Goal: Navigation & Orientation: Understand site structure

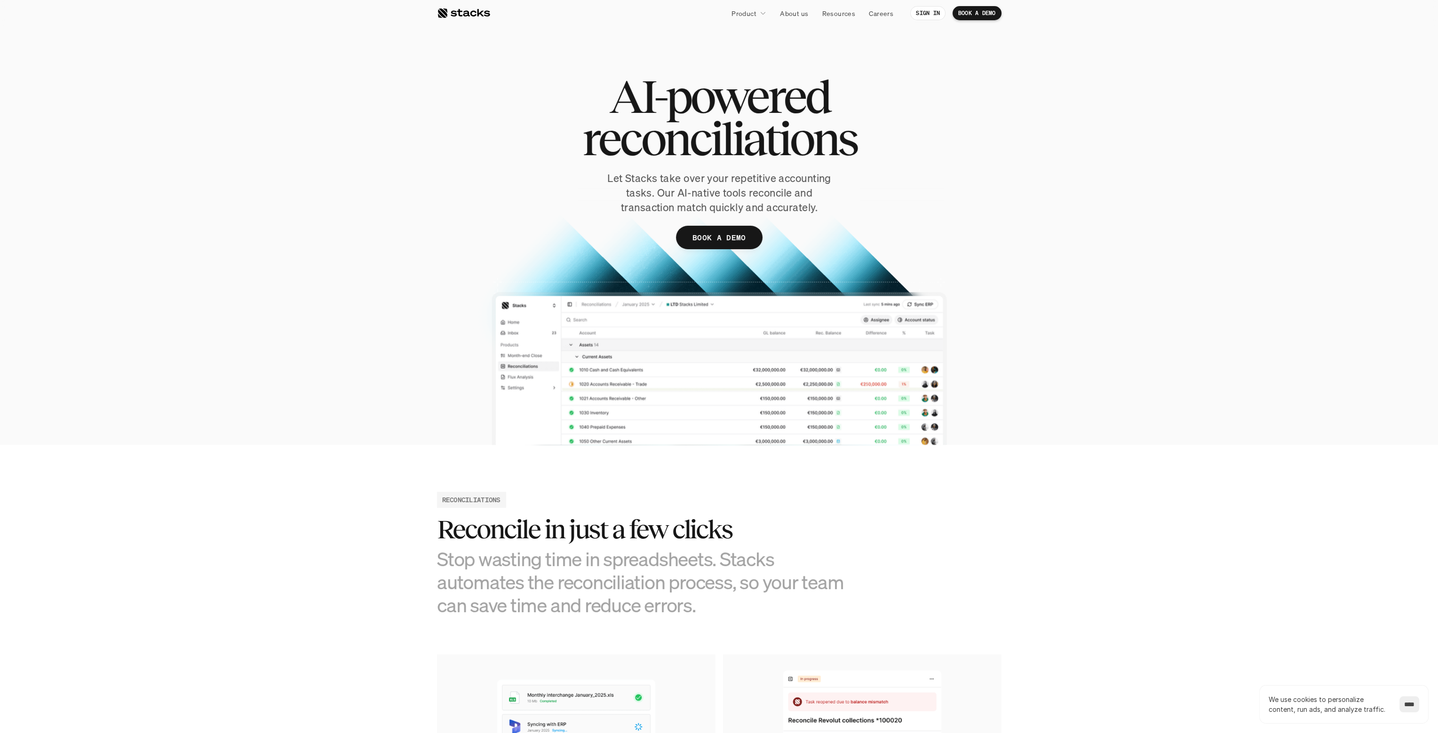
drag, startPoint x: 436, startPoint y: 396, endPoint x: 508, endPoint y: -57, distance: 459.0
click at [788, 5] on link "About us" at bounding box center [794, 13] width 40 height 17
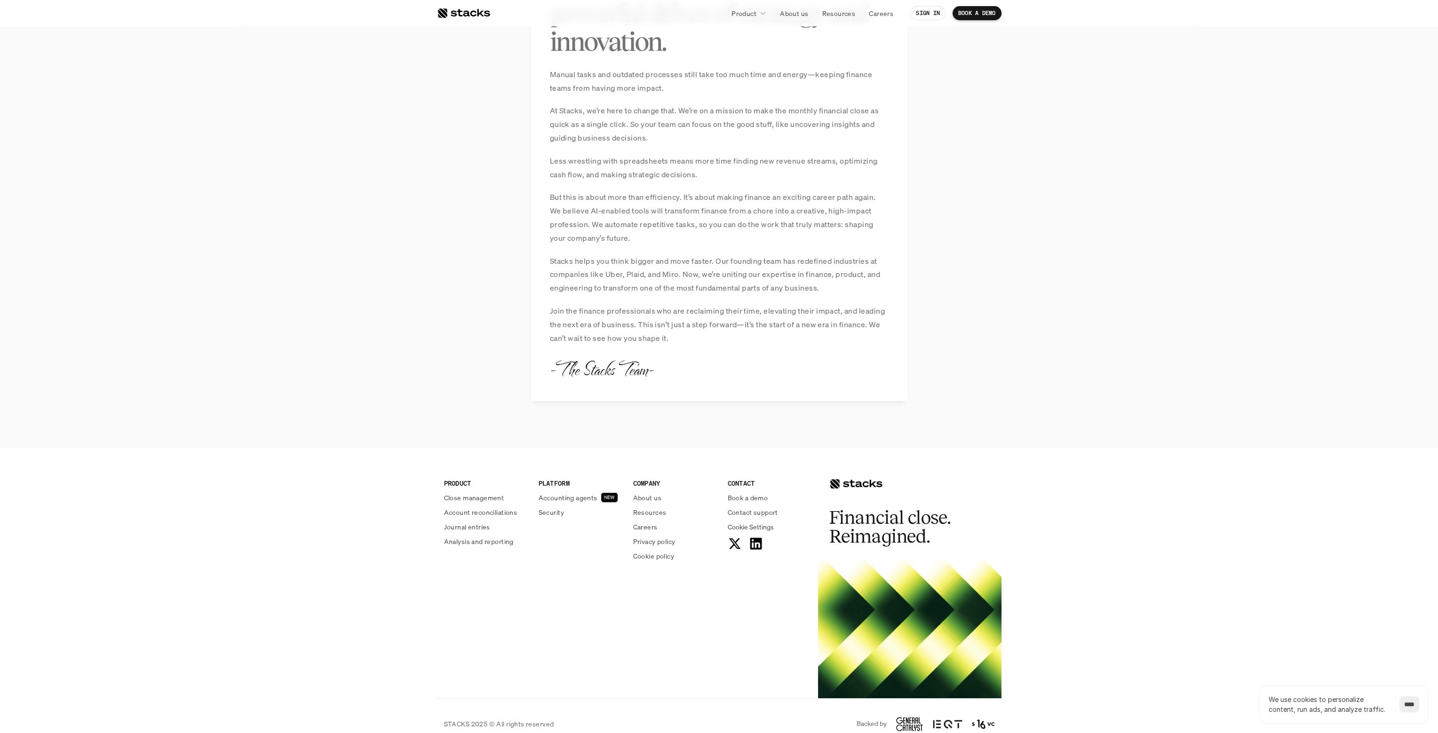
scroll to position [815, 0]
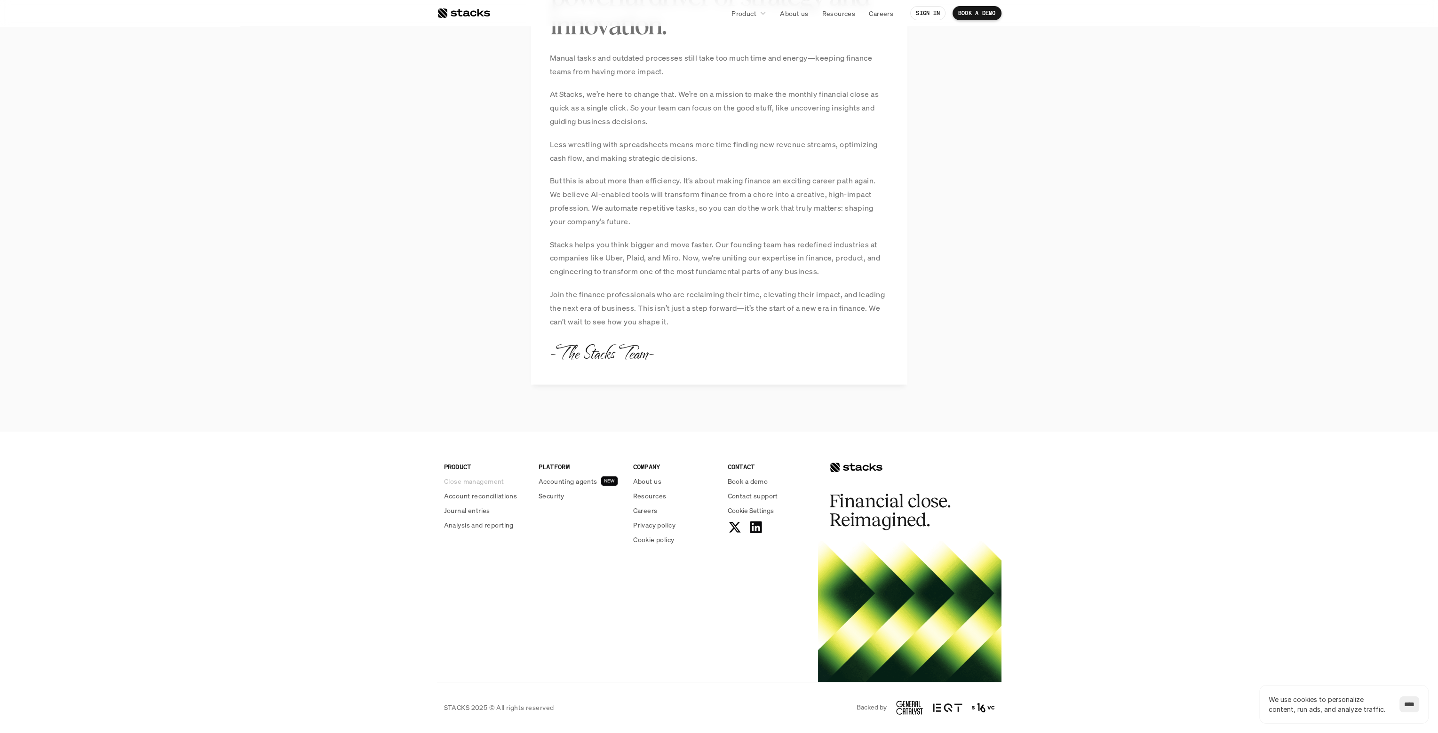
click at [477, 485] on p "Close management" at bounding box center [474, 481] width 60 height 10
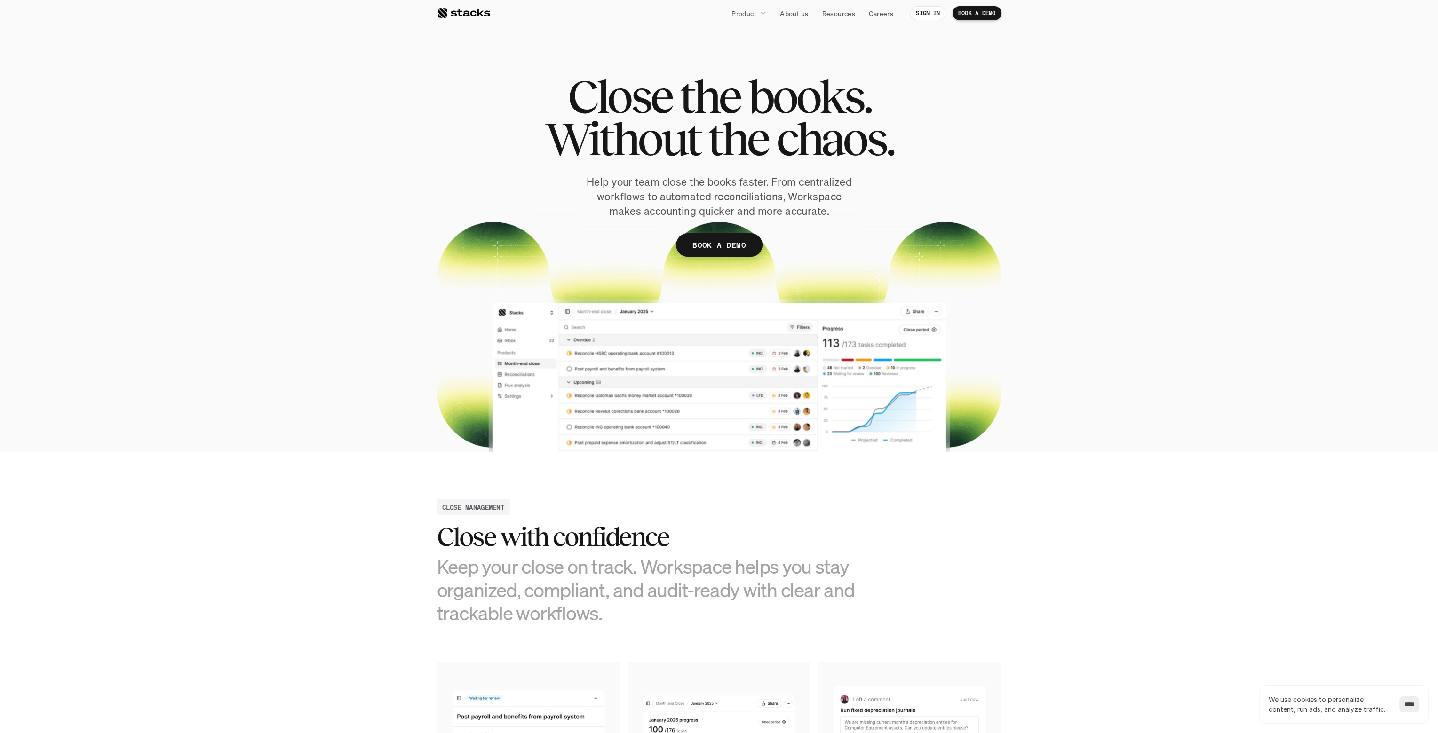
drag, startPoint x: 485, startPoint y: 455, endPoint x: 636, endPoint y: 79, distance: 405.1
click at [754, 14] on p "Product" at bounding box center [743, 13] width 25 height 10
drag, startPoint x: 1111, startPoint y: 82, endPoint x: 1031, endPoint y: 60, distance: 82.9
click at [1110, 82] on section "Close the books. Without the chaos. Help your team close the books faster. From…" at bounding box center [719, 226] width 1438 height 452
click at [835, 12] on p "Resources" at bounding box center [838, 13] width 33 height 10
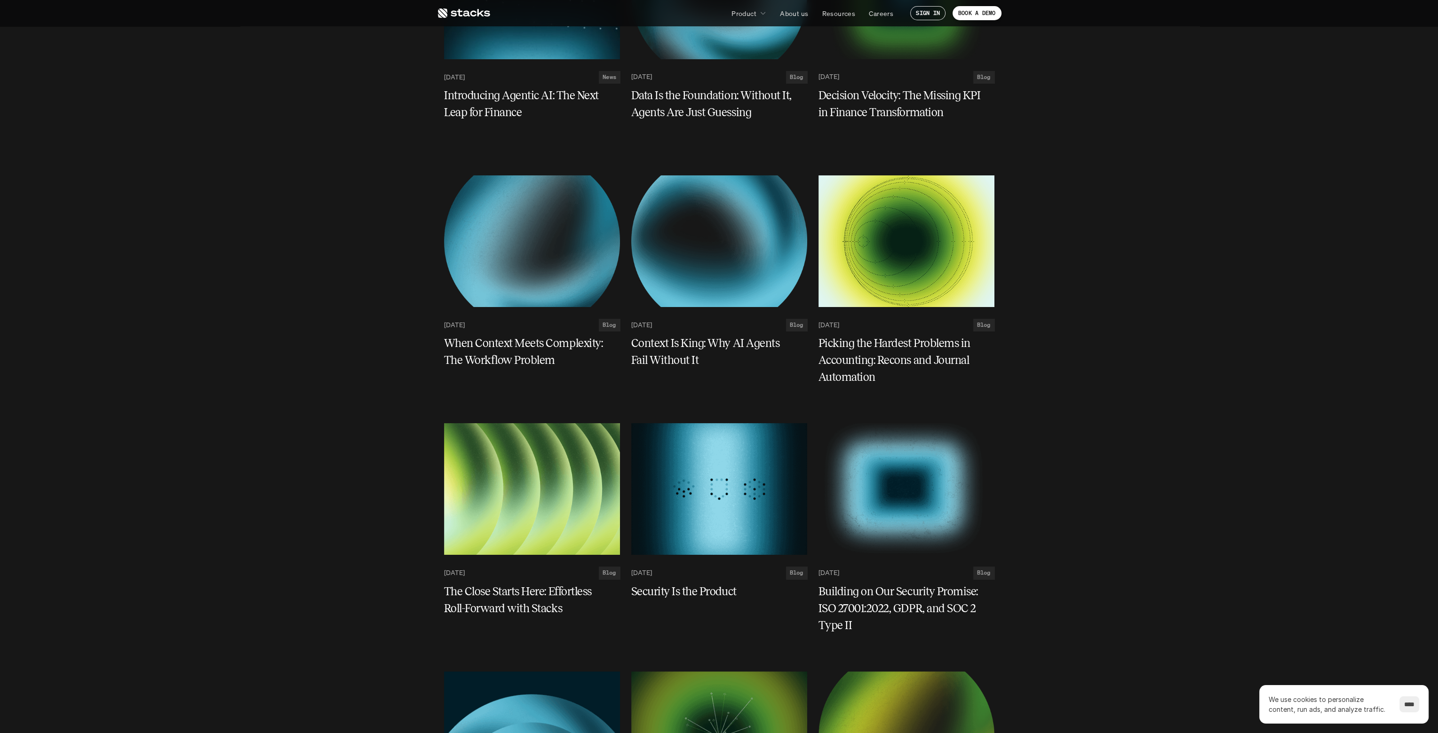
scroll to position [282, 0]
